Goal: Task Accomplishment & Management: Manage account settings

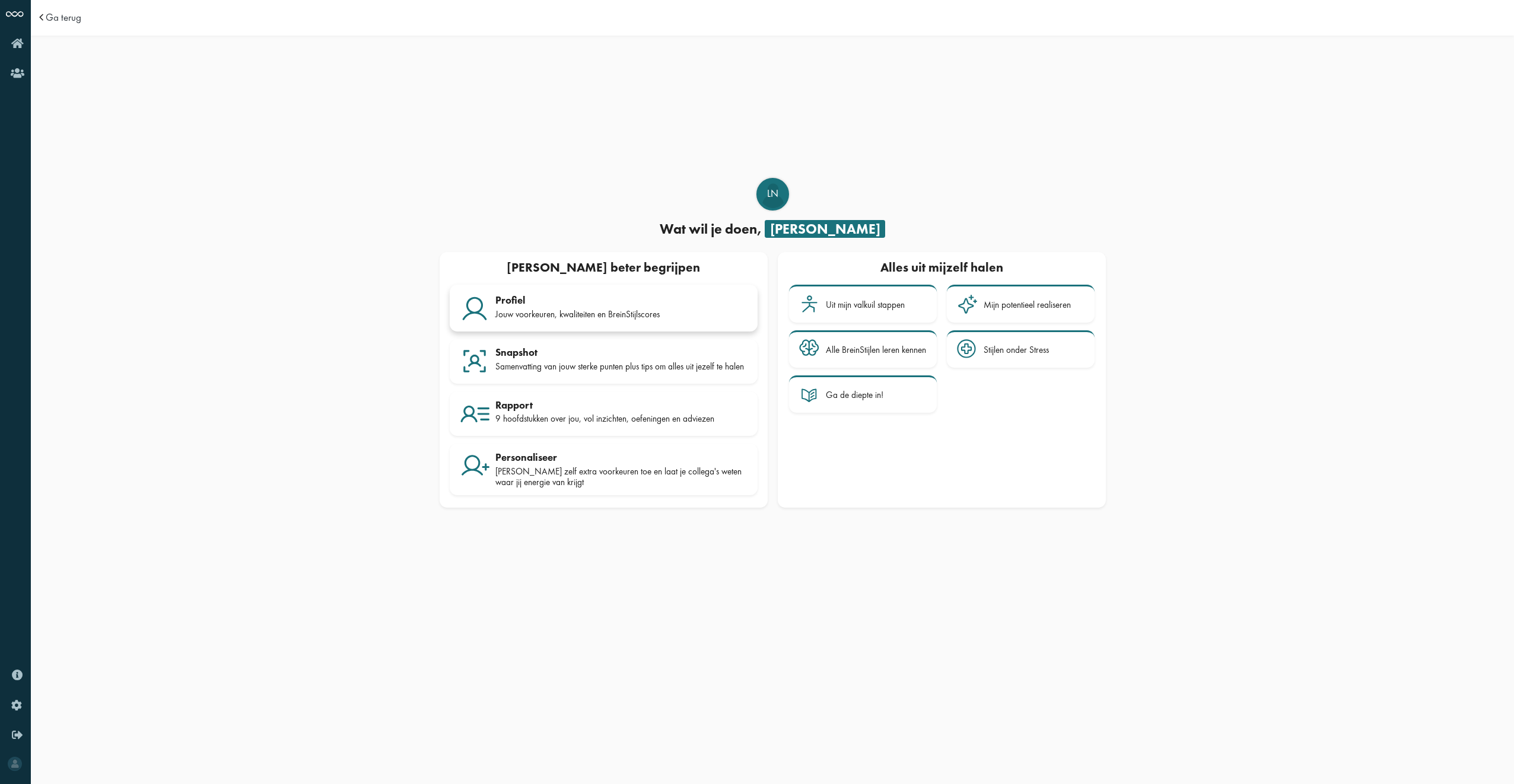
click at [611, 314] on div "Jouw voorkeuren, kwaliteiten en BreinStijlscores" at bounding box center [622, 314] width 252 height 11
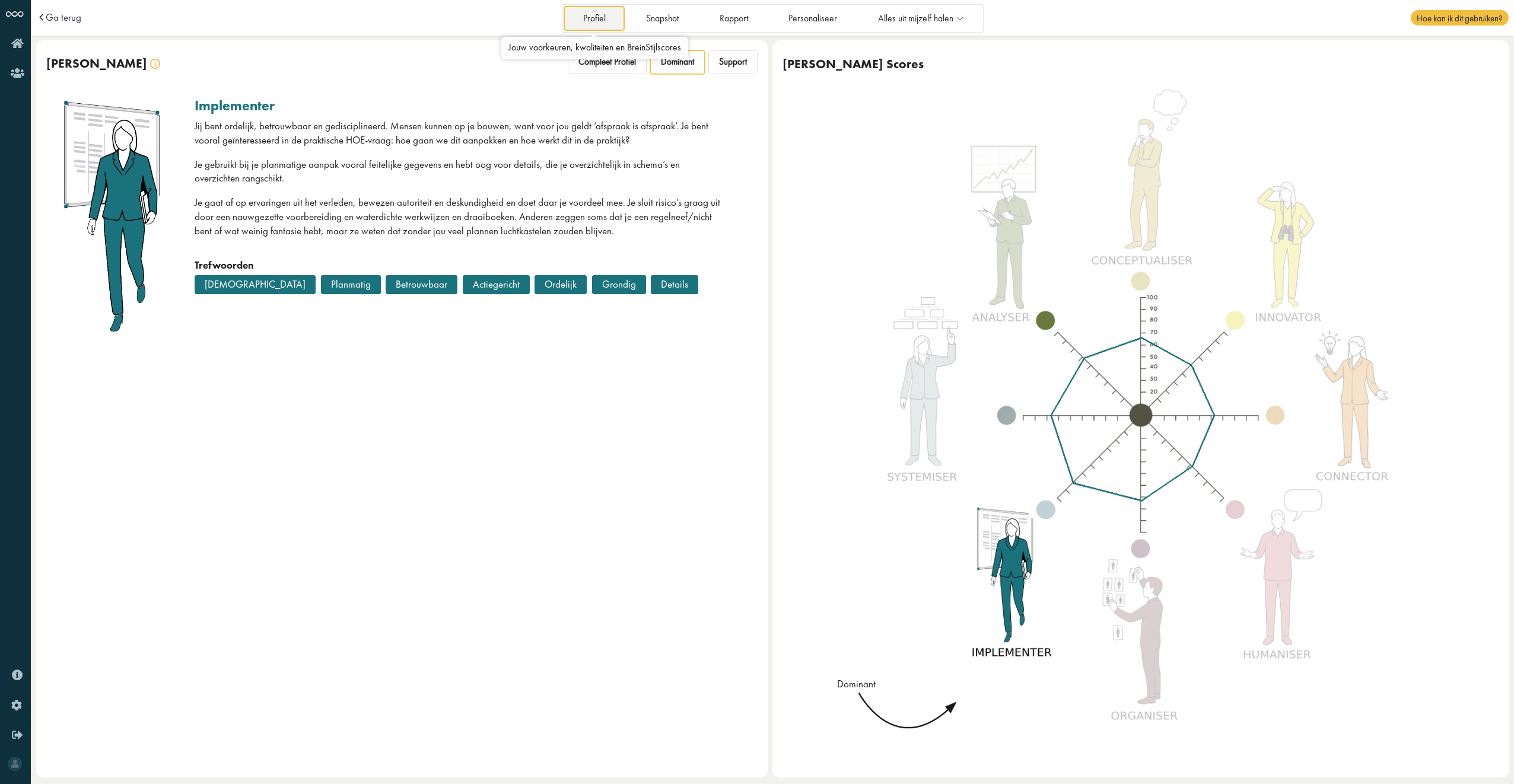
click at [594, 24] on link "Profiel" at bounding box center [594, 17] width 61 height 24
click at [76, 17] on span "Ga terug" at bounding box center [63, 17] width 36 height 10
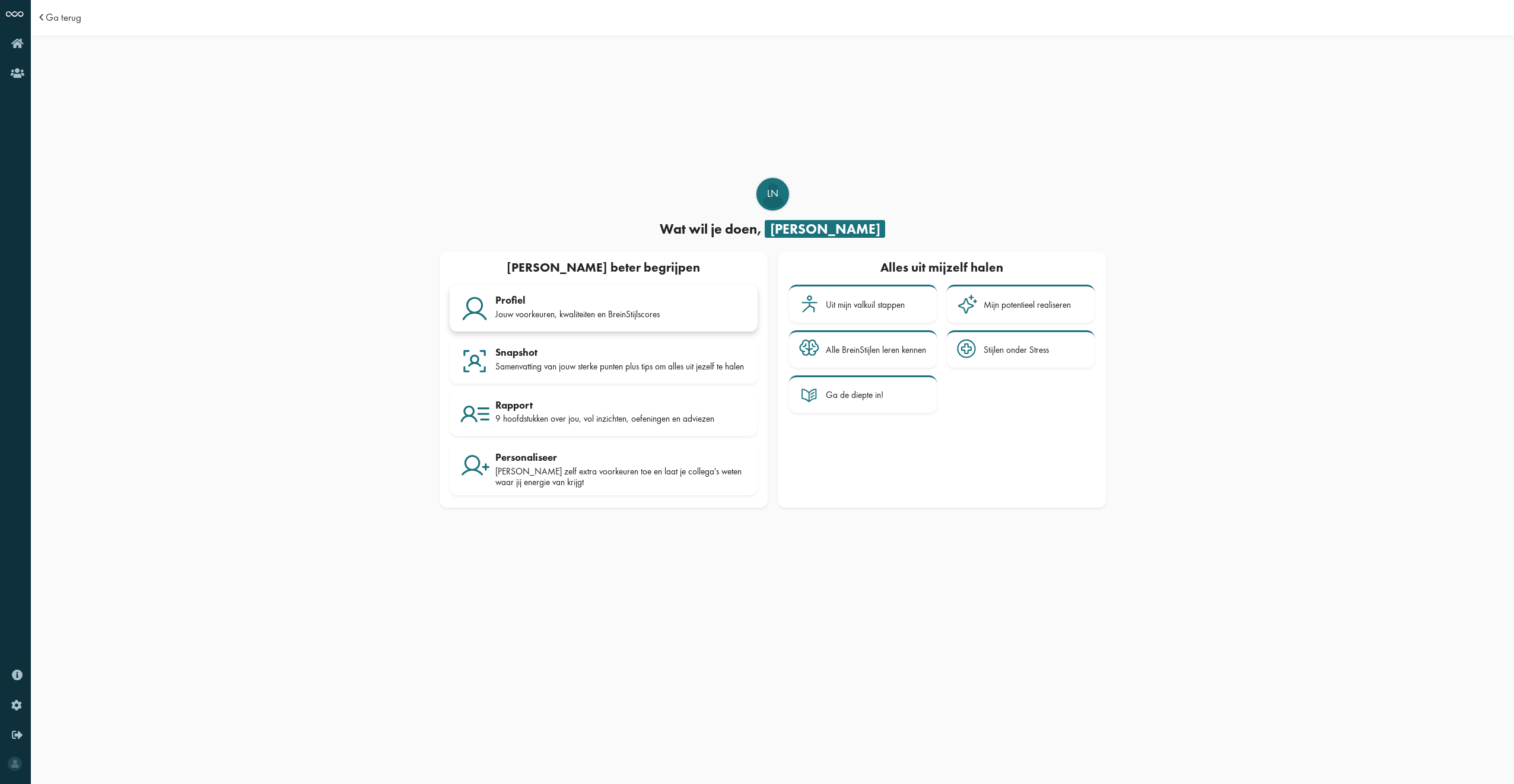
click at [532, 304] on div "Profiel Jouw voorkeuren, kwaliteiten en BreinStijlscores" at bounding box center [622, 309] width 252 height 30
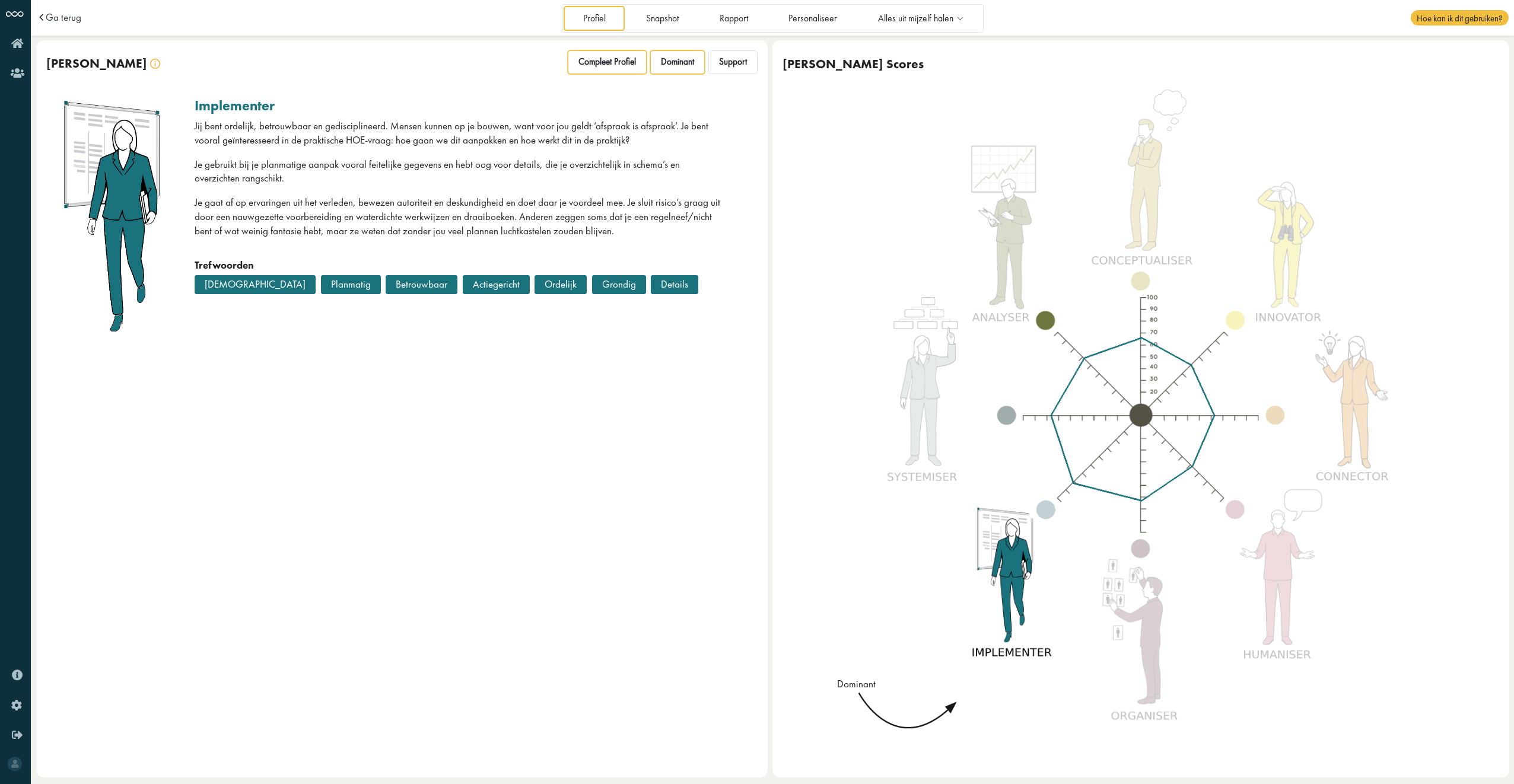
click at [583, 54] on div "Compleet Profiel" at bounding box center [607, 62] width 79 height 24
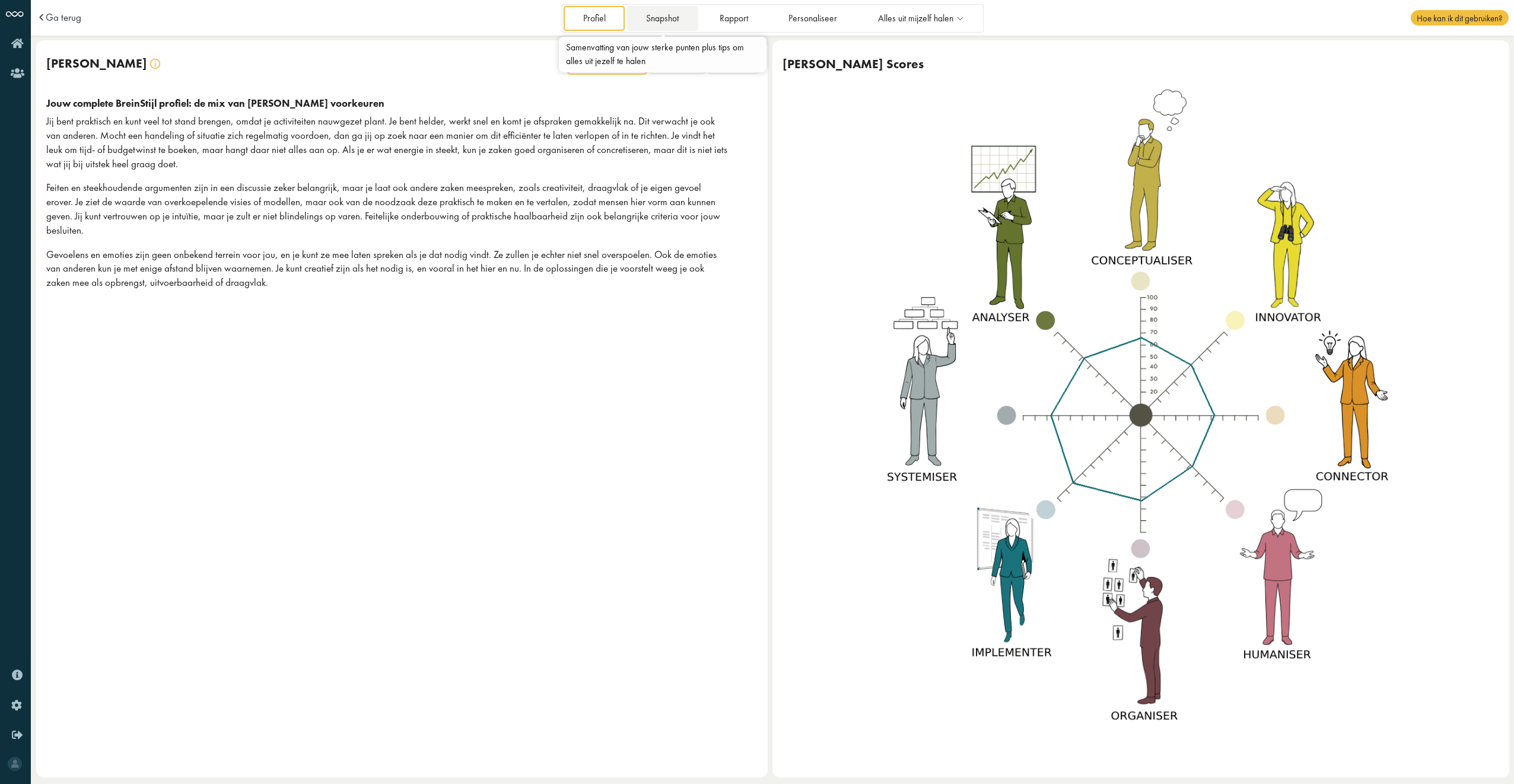
click at [668, 24] on link "Snapshot" at bounding box center [663, 17] width 71 height 24
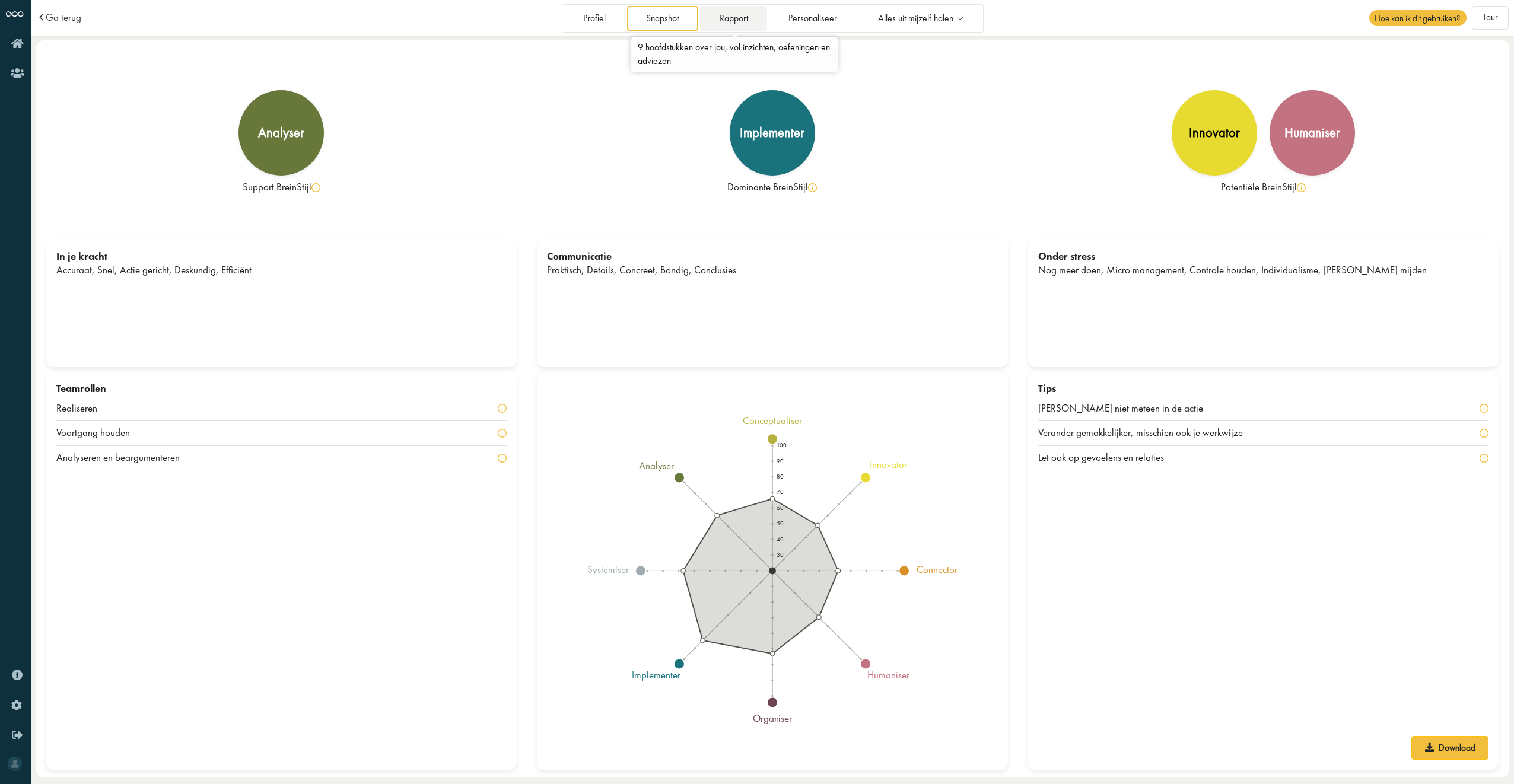
click at [730, 12] on link "Rapport" at bounding box center [734, 17] width 67 height 24
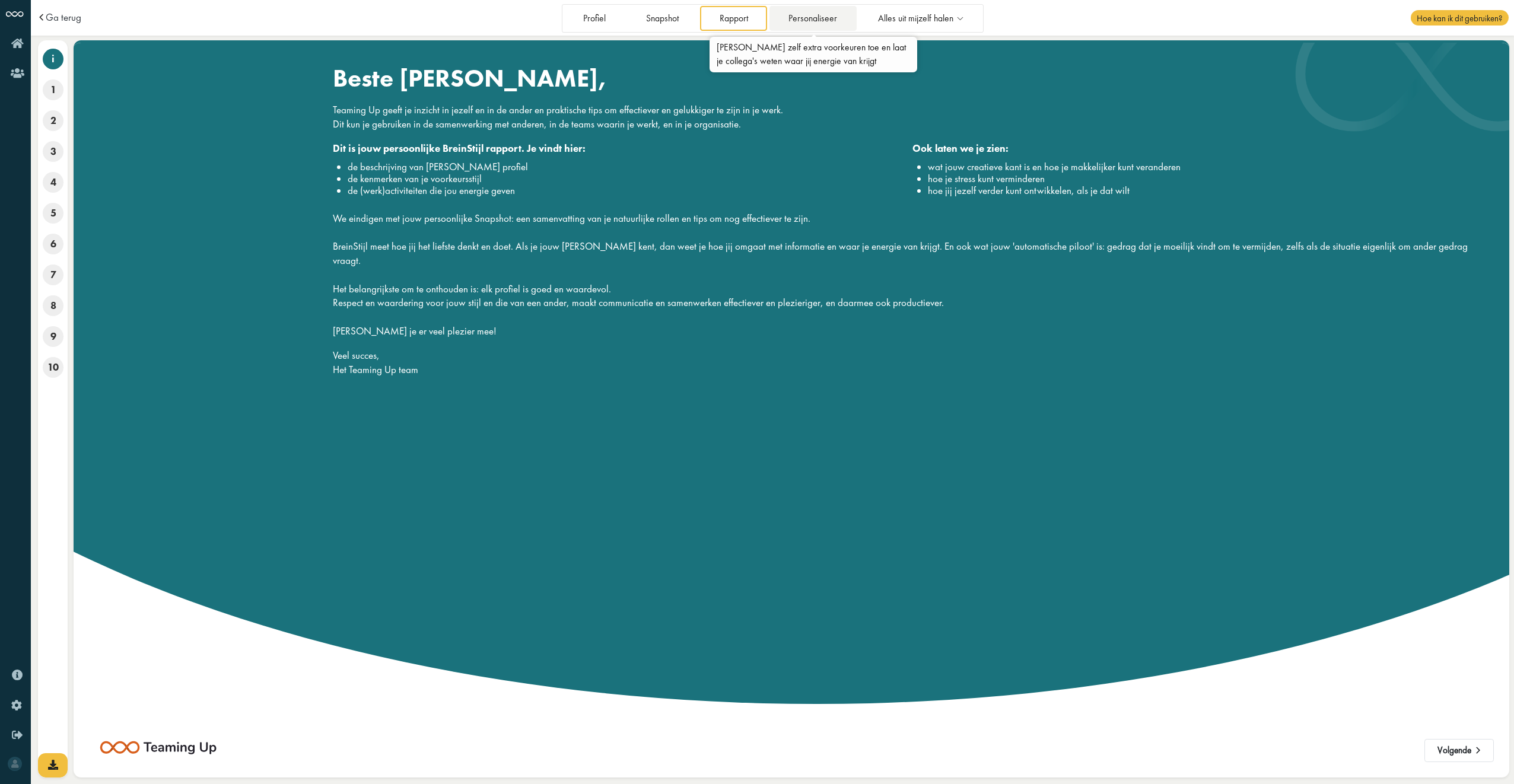
click at [805, 20] on link "Personaliseer" at bounding box center [813, 17] width 87 height 24
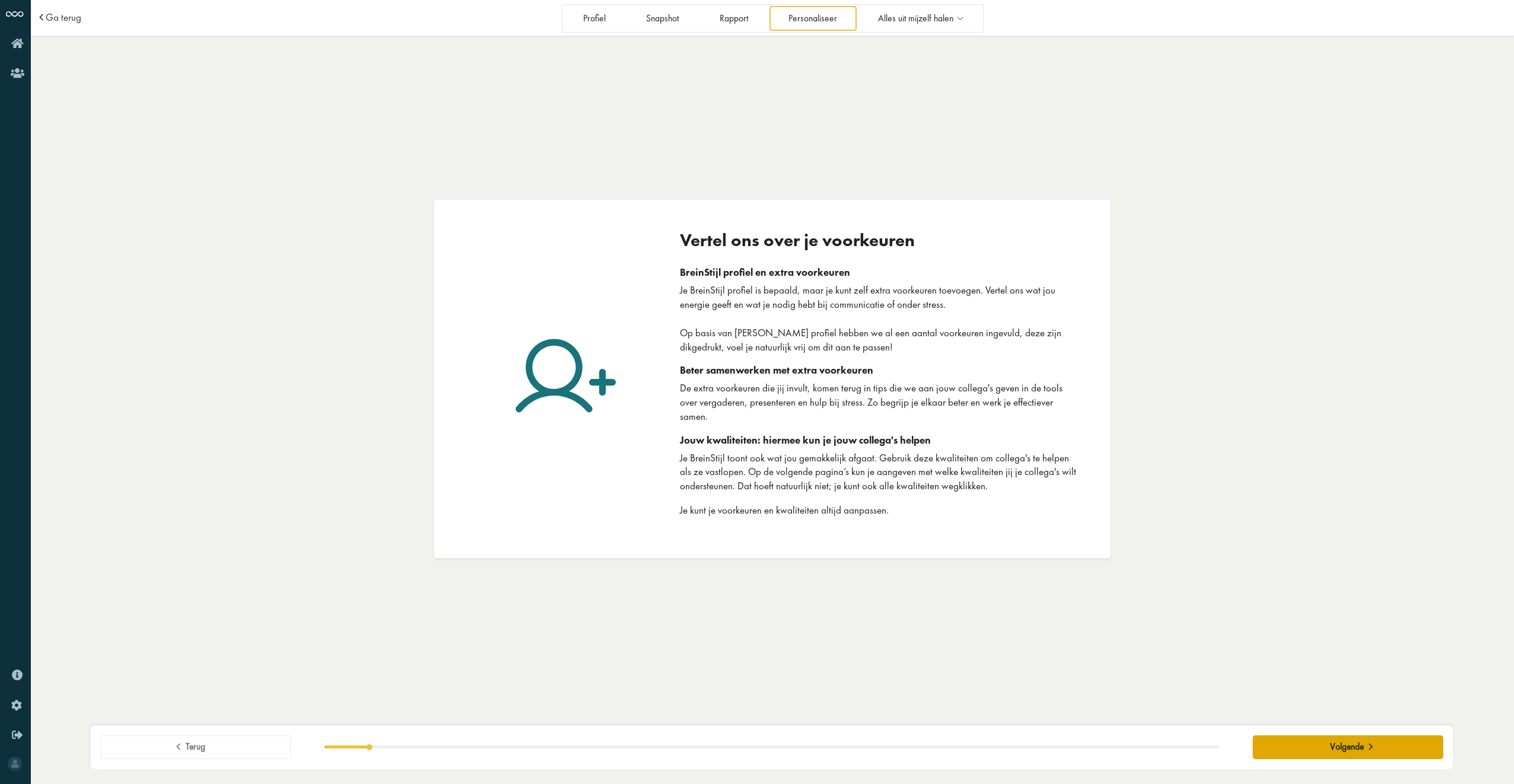
click at [1360, 750] on span "Volgende" at bounding box center [1347, 747] width 34 height 11
